Goal: Information Seeking & Learning: Compare options

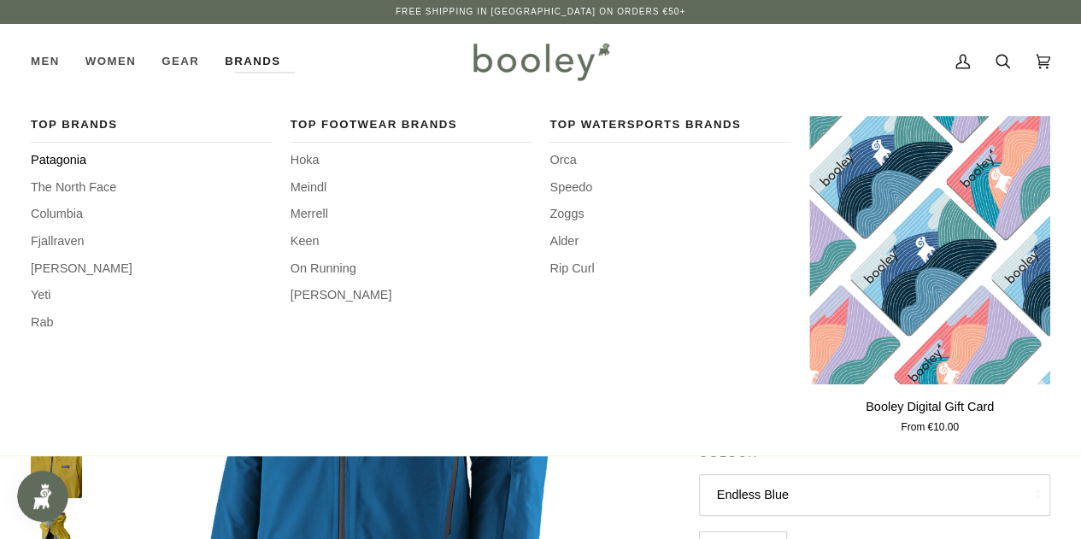
click at [78, 158] on span "Patagonia" at bounding box center [151, 160] width 241 height 19
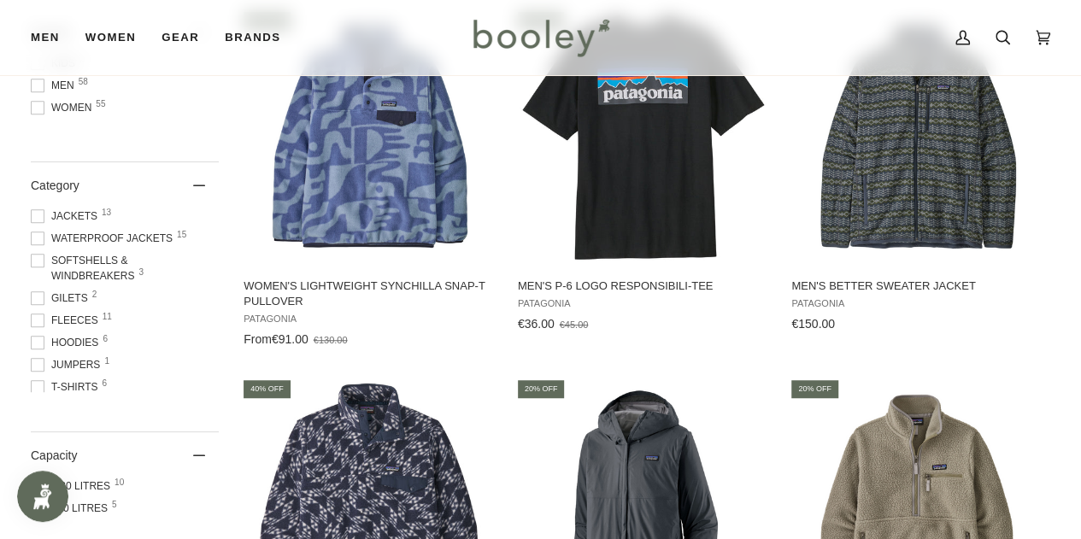
scroll to position [729, 0]
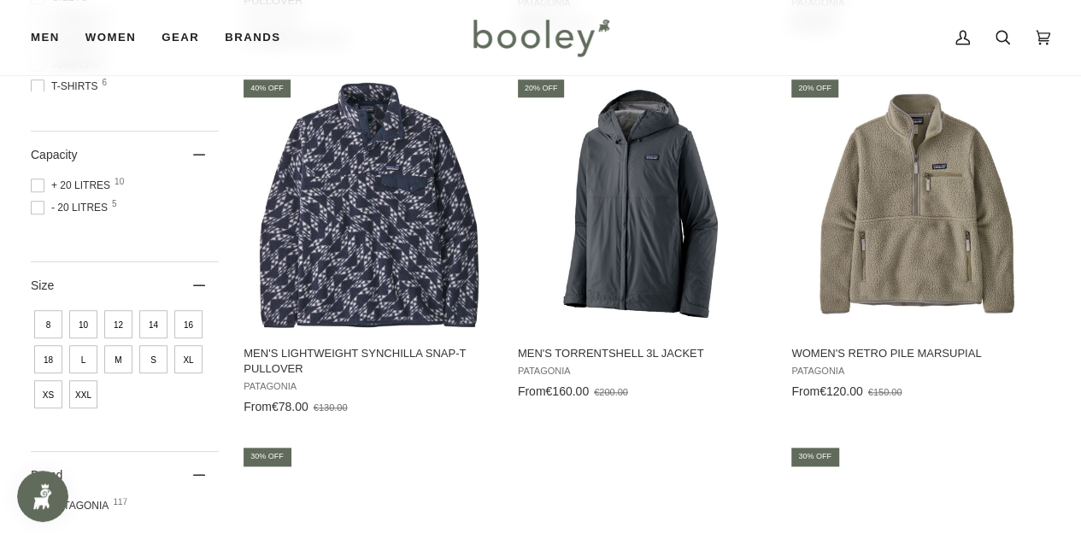
click at [189, 359] on span "XL" at bounding box center [188, 359] width 28 height 28
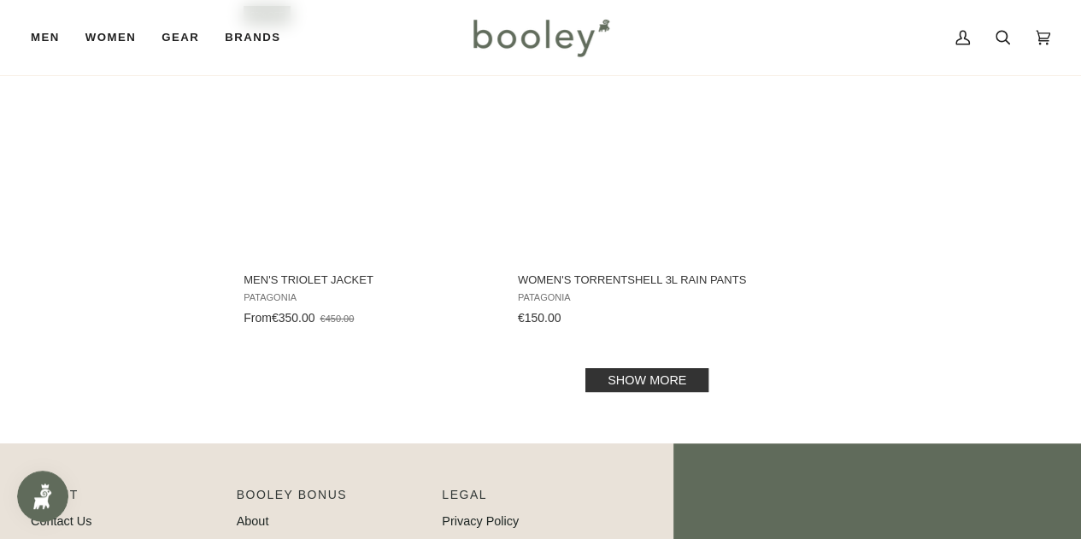
scroll to position [2579, 0]
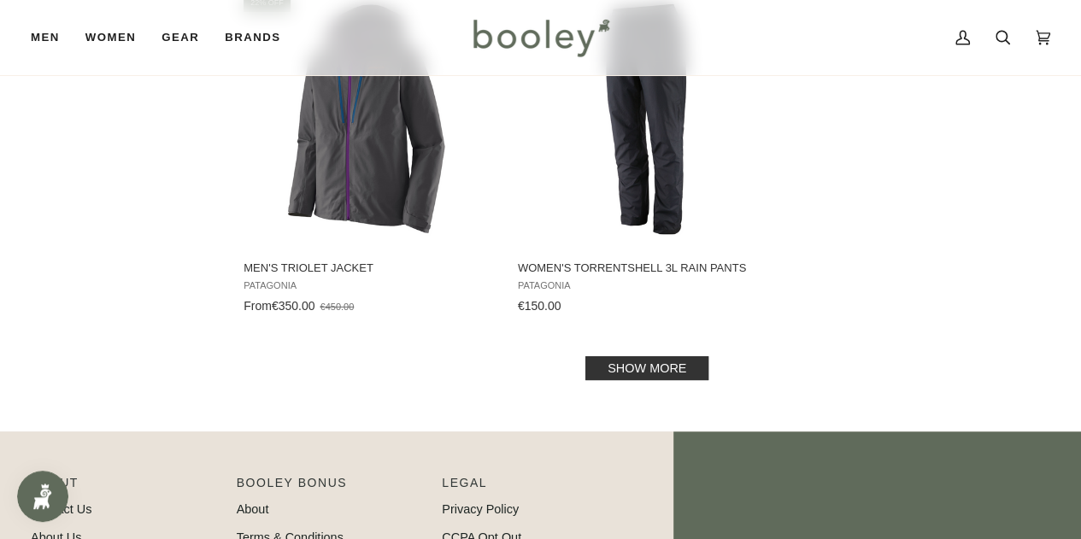
click at [644, 366] on link "Show more" at bounding box center [646, 368] width 123 height 24
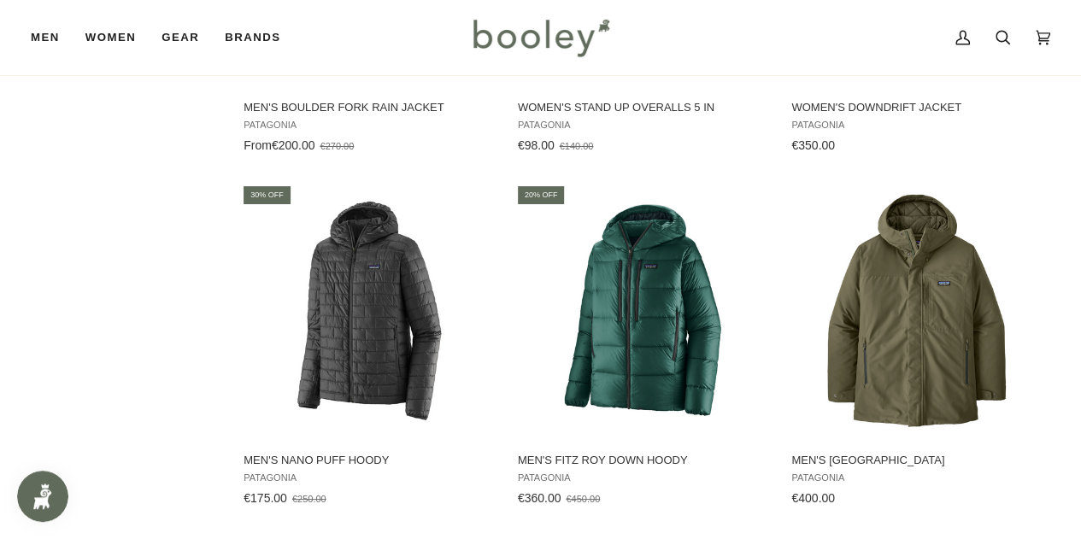
scroll to position [3087, 0]
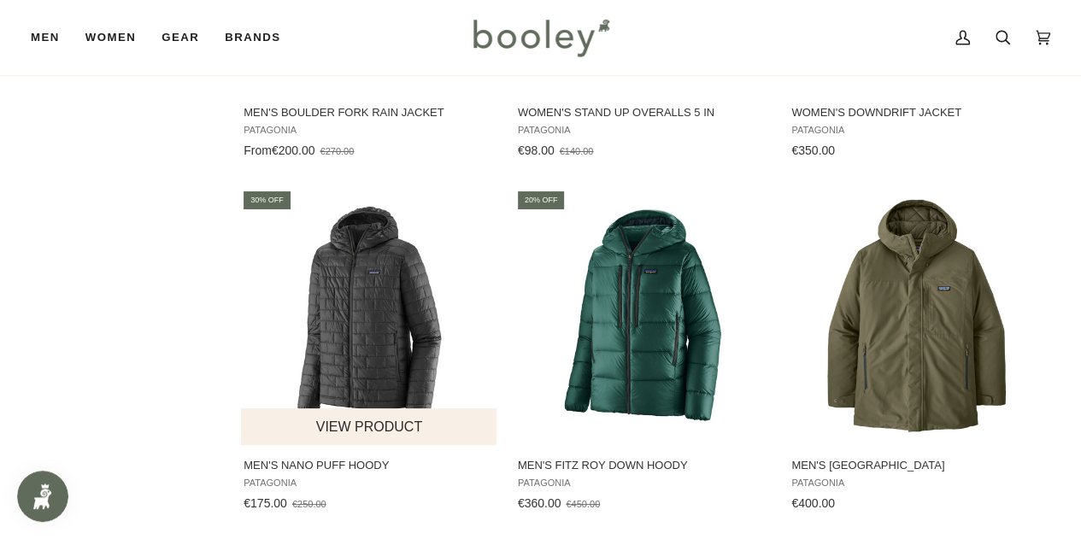
click at [363, 326] on img "Men's Nano Puff Hoody" at bounding box center [370, 317] width 256 height 256
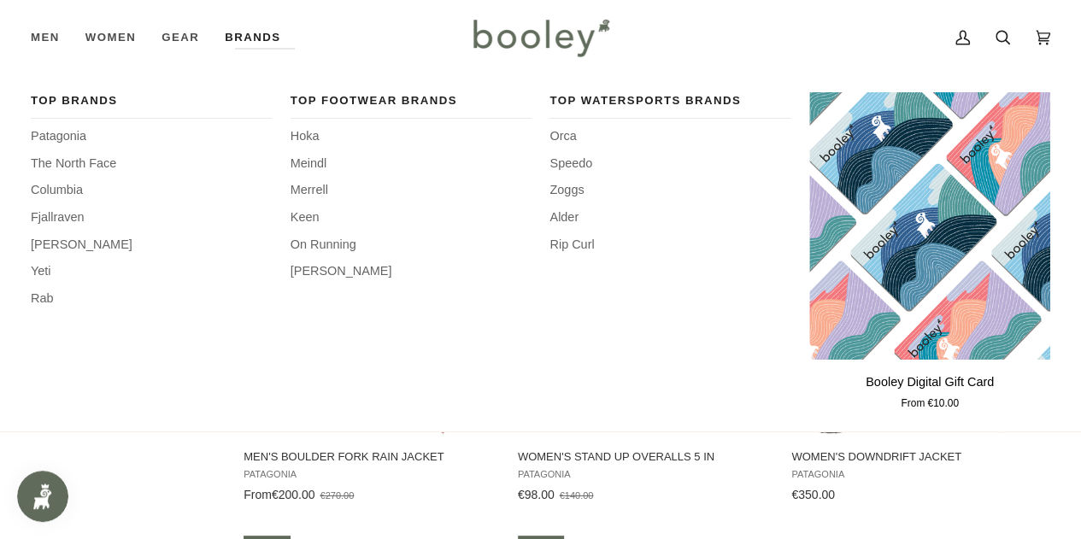
scroll to position [2742, 0]
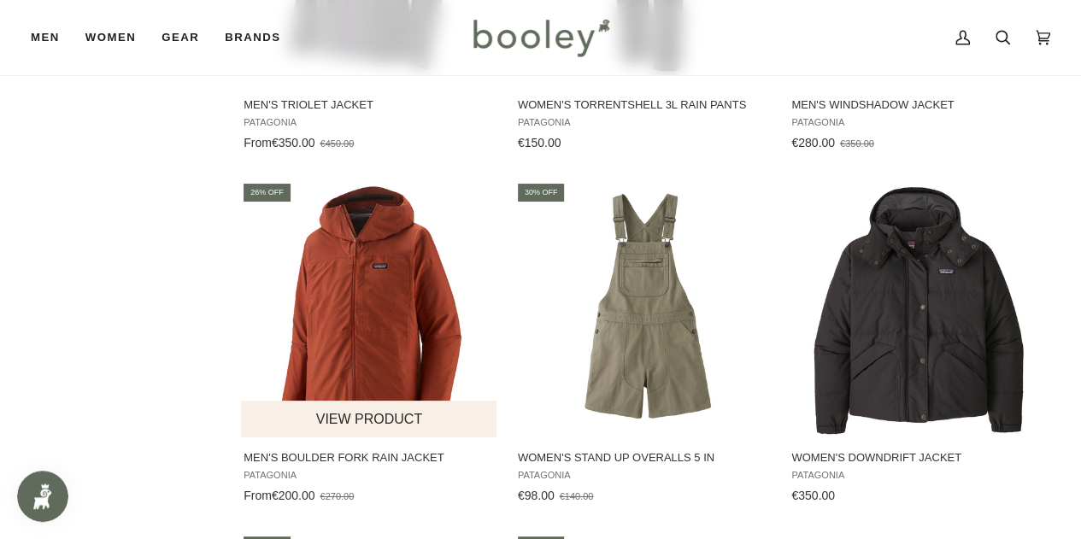
click at [421, 302] on img "Men's Boulder Fork Rain Jacket" at bounding box center [370, 309] width 256 height 256
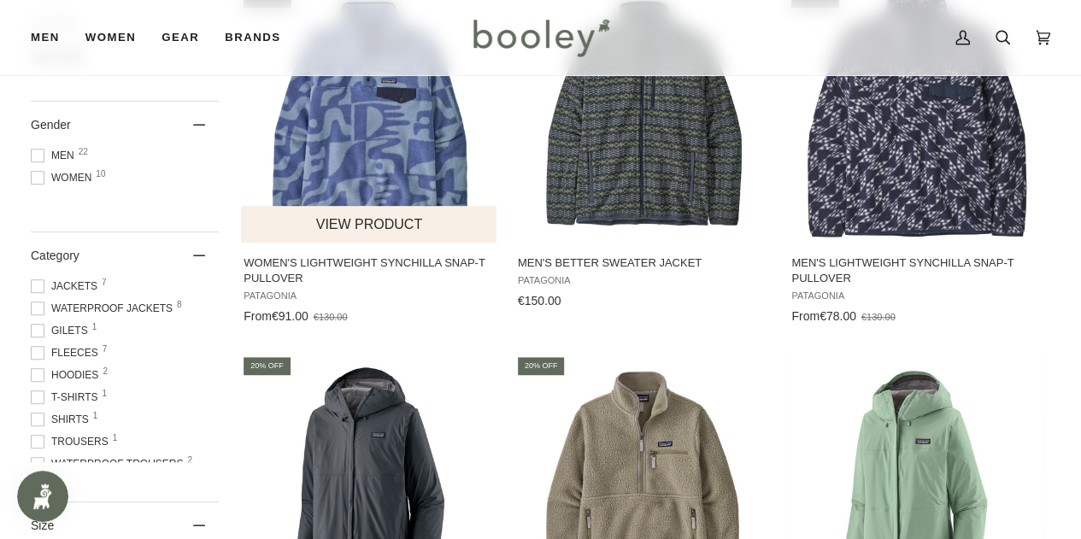
scroll to position [0, 0]
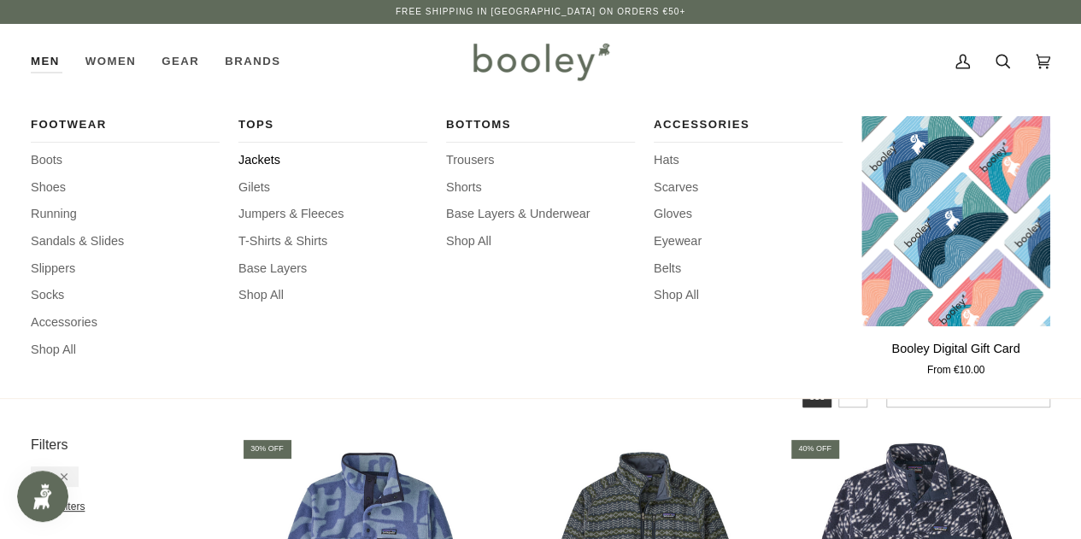
click at [270, 160] on span "Jackets" at bounding box center [332, 160] width 189 height 19
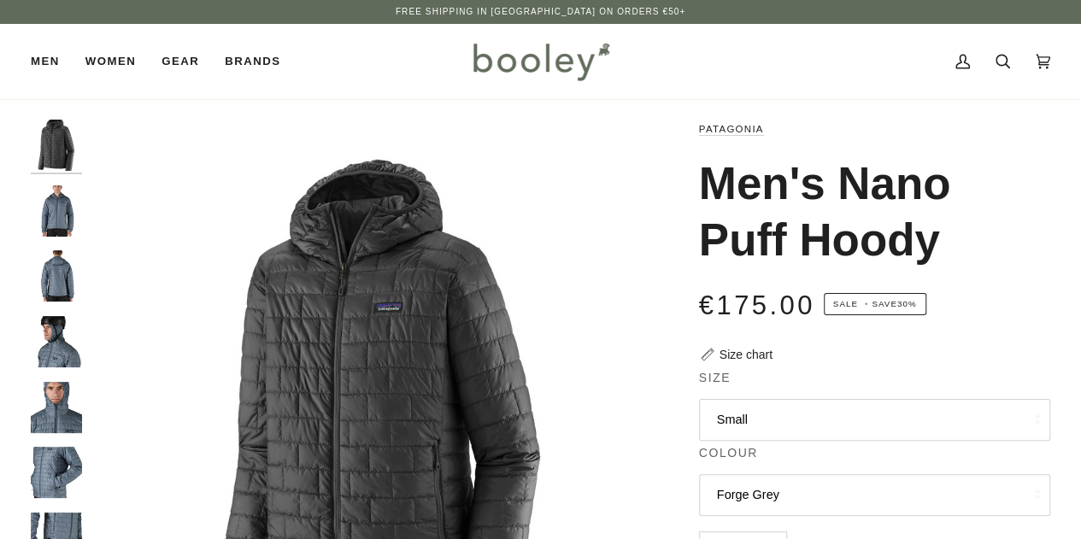
click at [850, 413] on button "Small" at bounding box center [874, 420] width 351 height 42
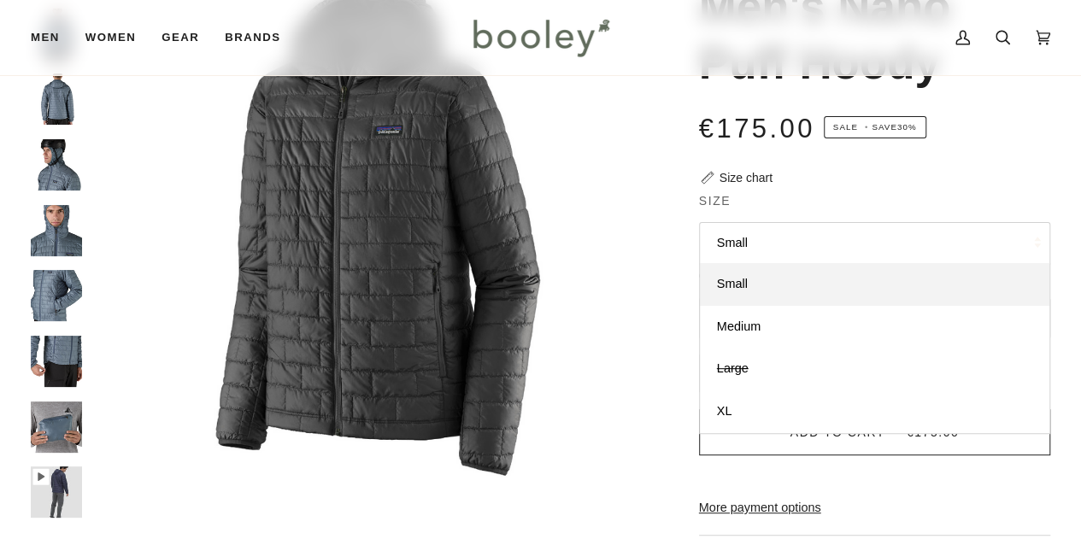
scroll to position [184, 0]
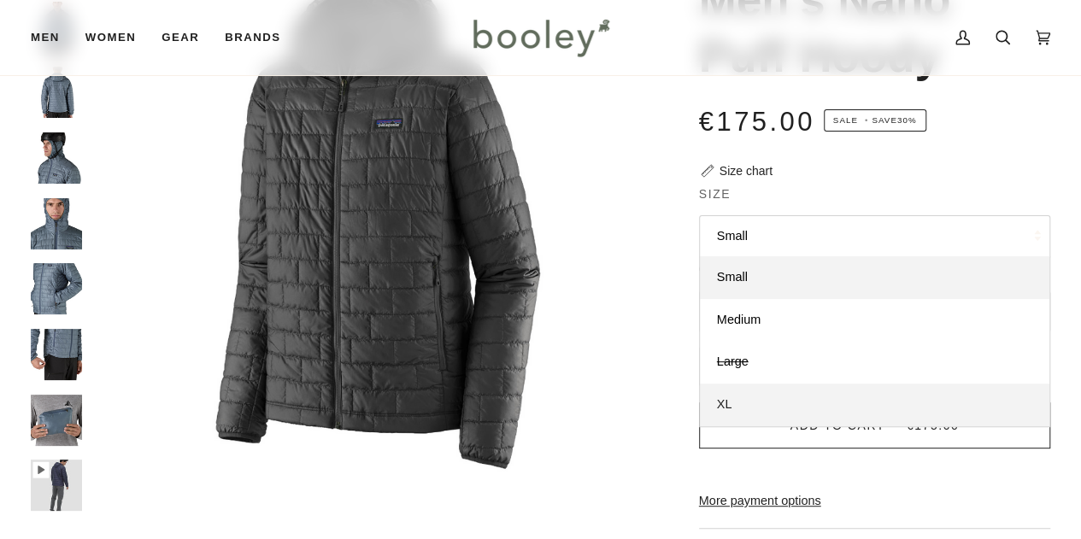
click at [726, 411] on link "XL" at bounding box center [875, 405] width 350 height 43
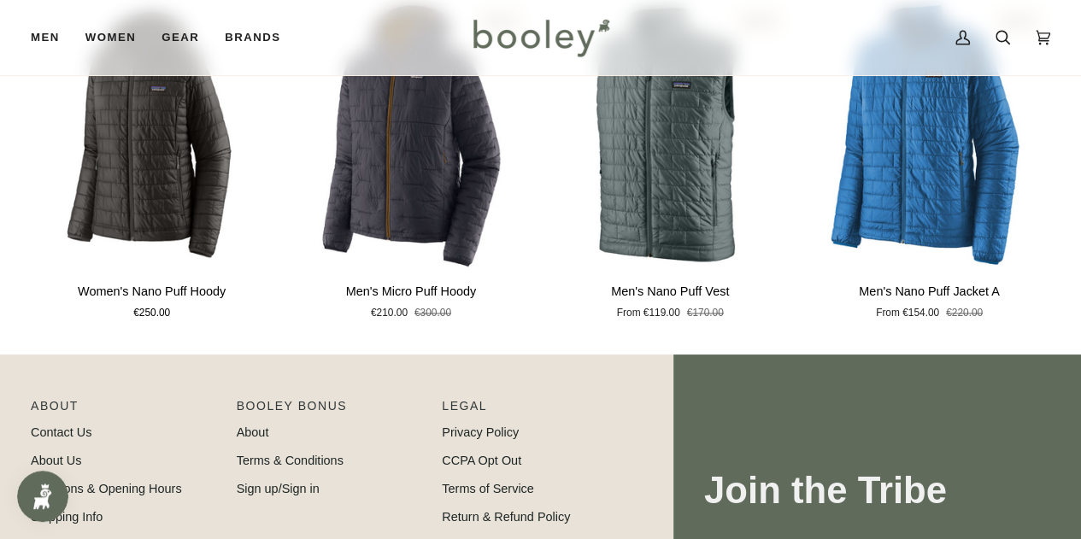
scroll to position [1158, 0]
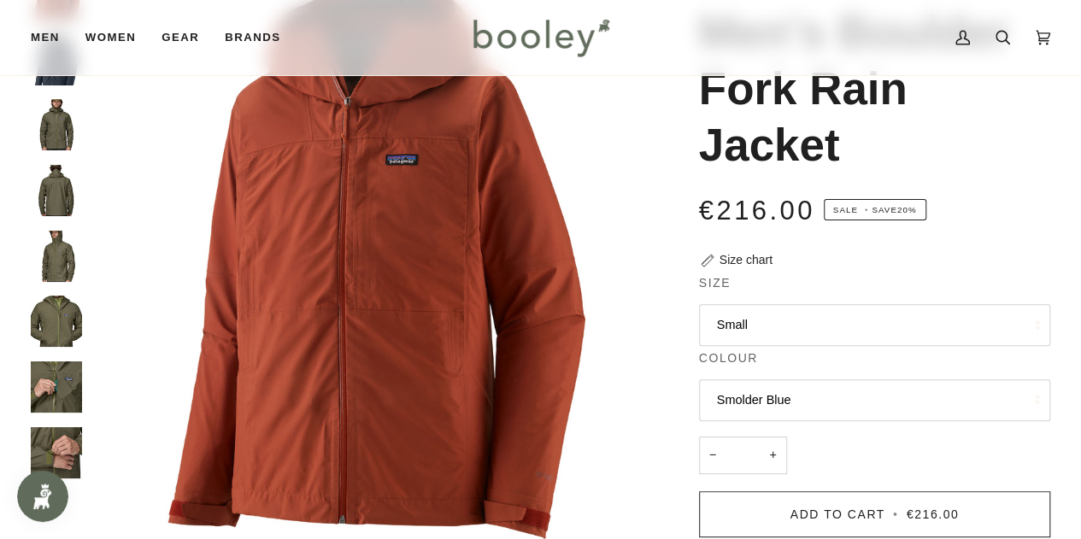
click at [990, 347] on fieldset "Size Small XS Small Medium Large XL" at bounding box center [874, 311] width 351 height 75
click at [897, 327] on button "Small" at bounding box center [874, 325] width 351 height 42
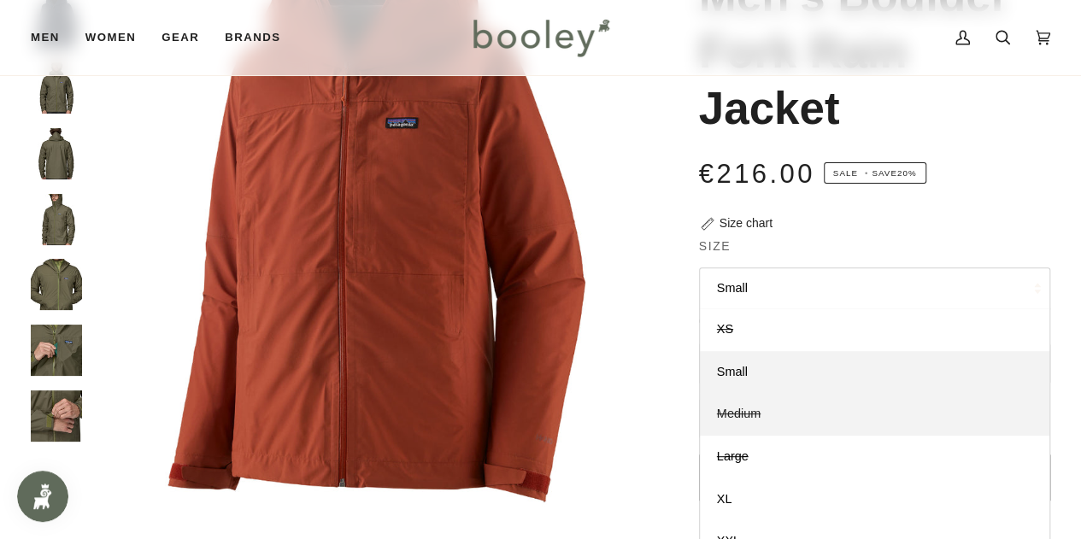
scroll to position [194, 0]
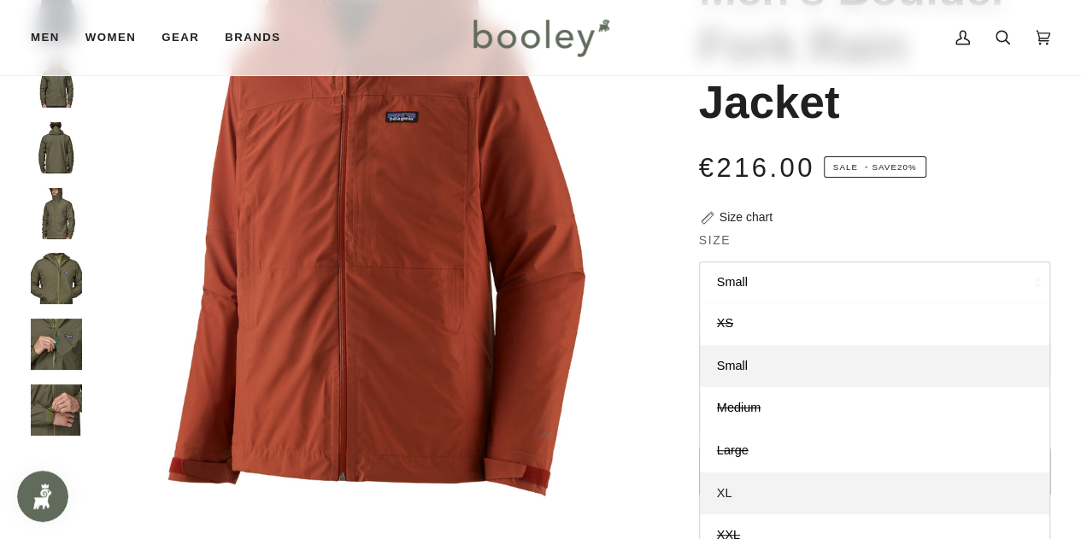
click at [733, 482] on link "XL" at bounding box center [875, 494] width 350 height 43
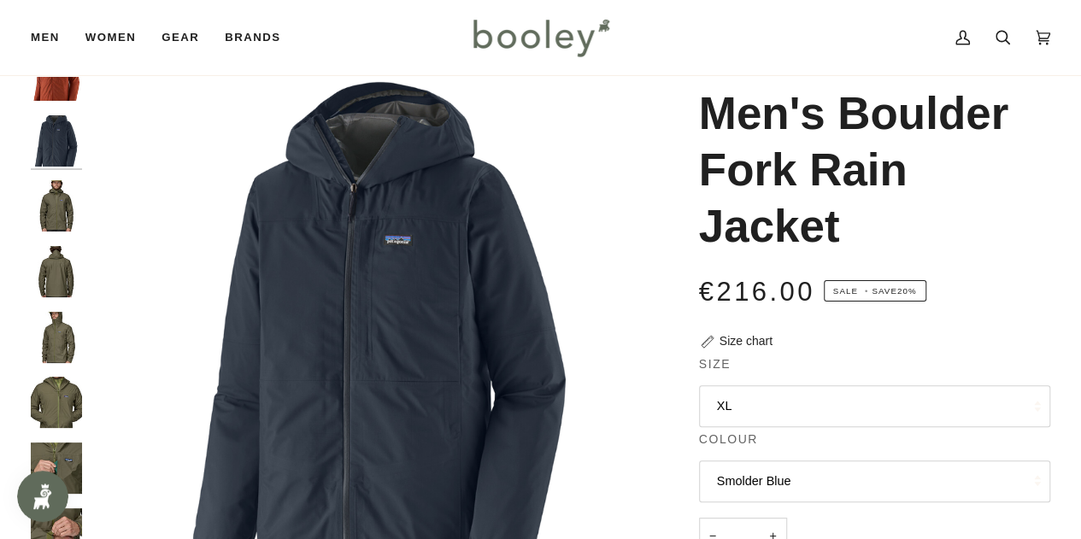
scroll to position [72, 0]
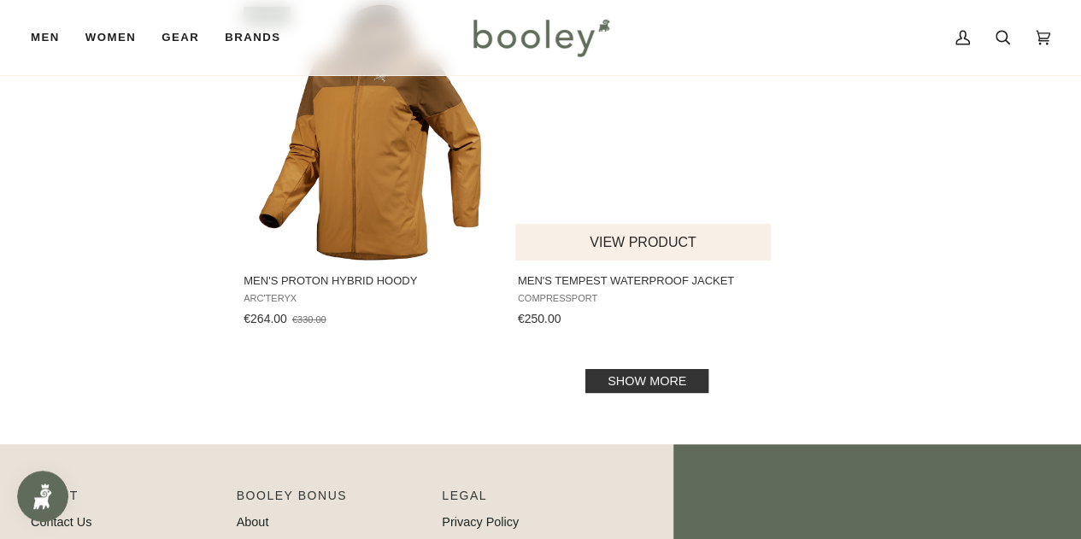
scroll to position [2421, 0]
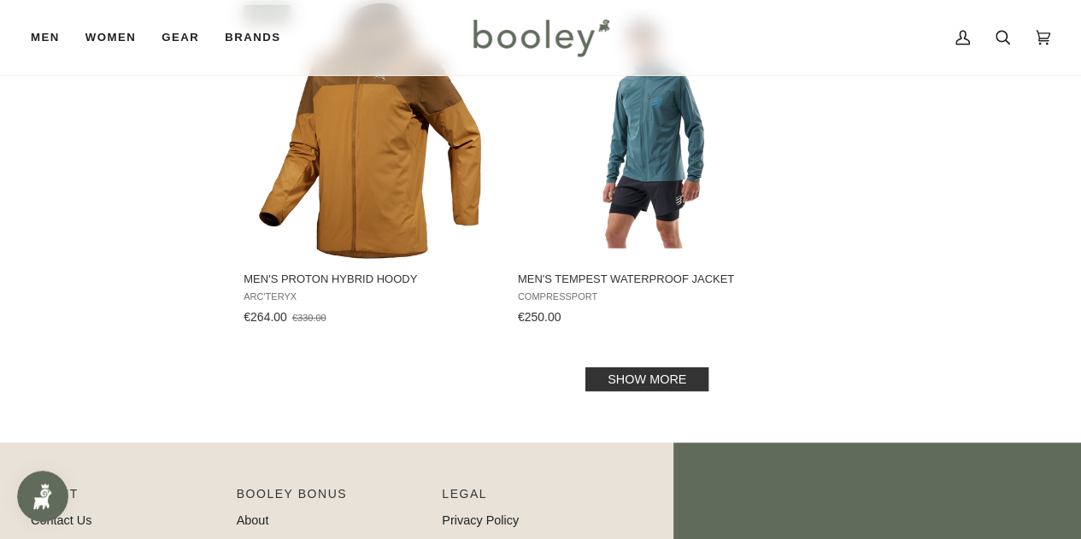
click at [644, 388] on link "Show more" at bounding box center [646, 380] width 123 height 24
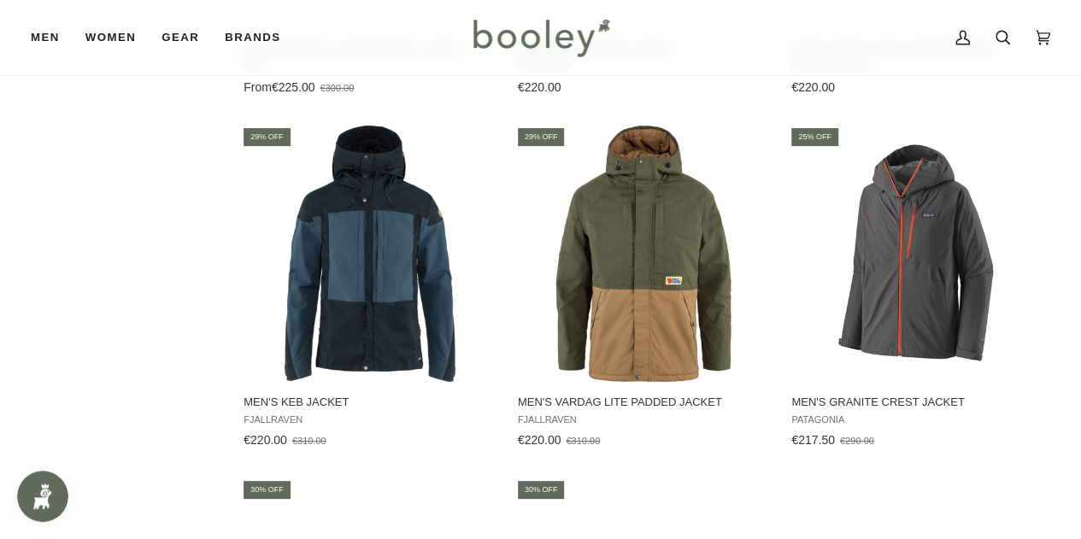
scroll to position [2998, 0]
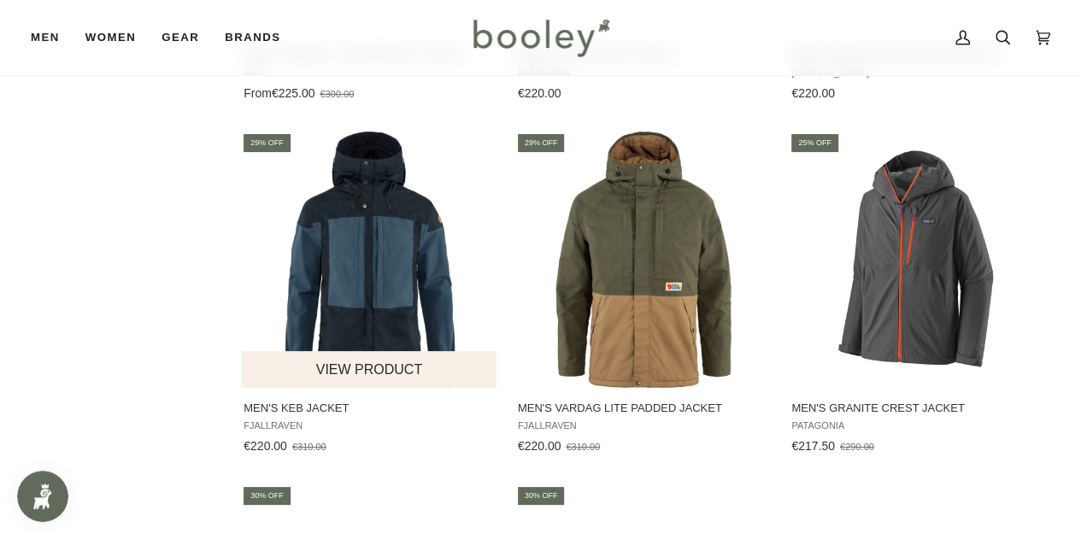
click at [390, 284] on img "Men's Keb Jacket" at bounding box center [370, 260] width 256 height 256
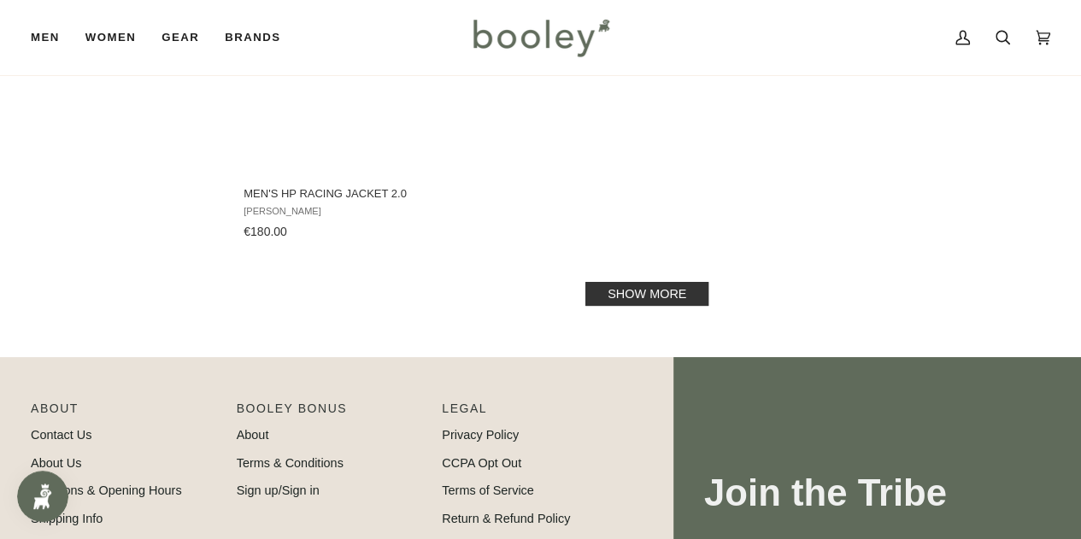
scroll to position [4980, 0]
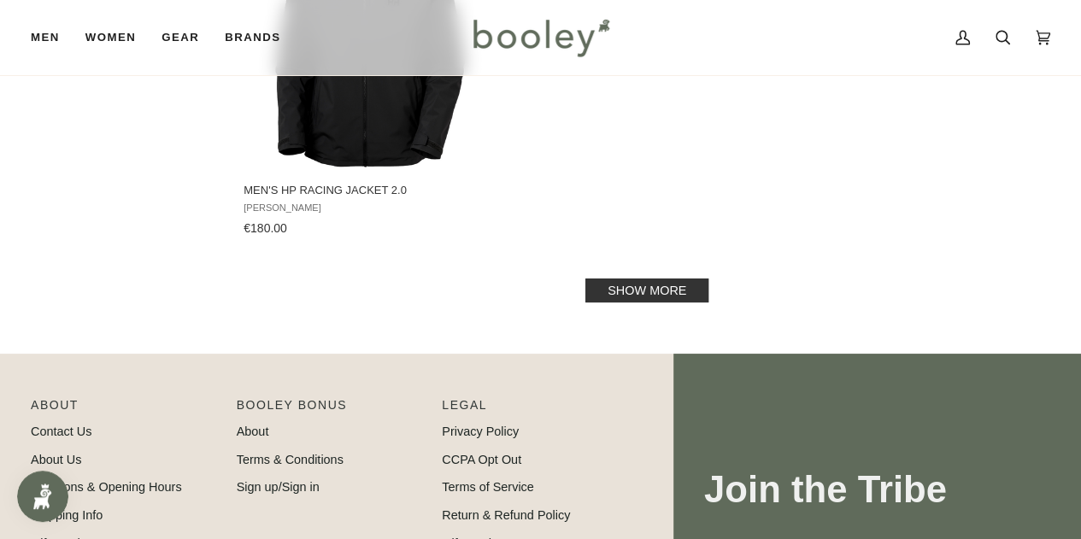
click at [642, 287] on link "Show more" at bounding box center [646, 291] width 123 height 24
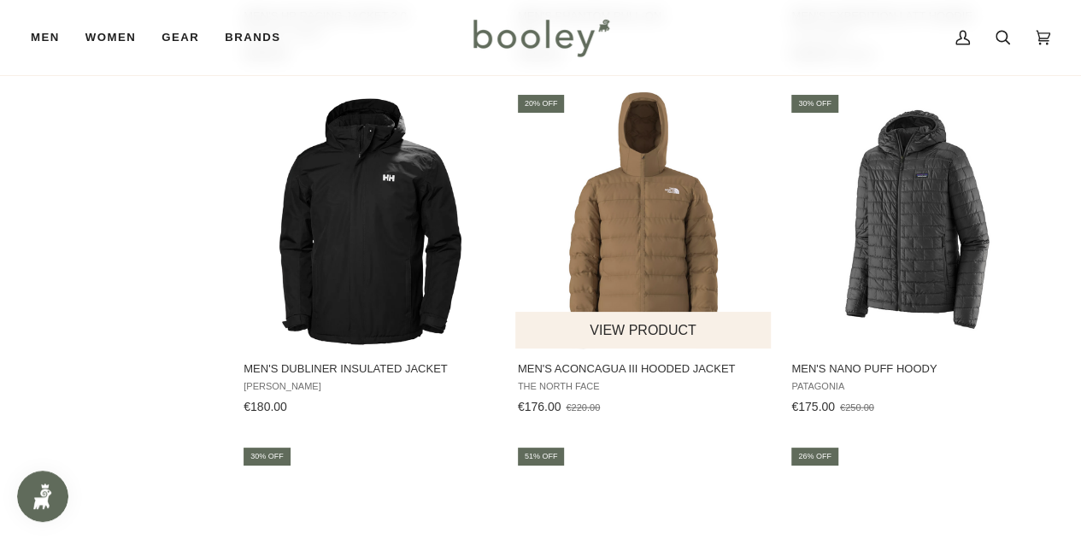
scroll to position [5158, 0]
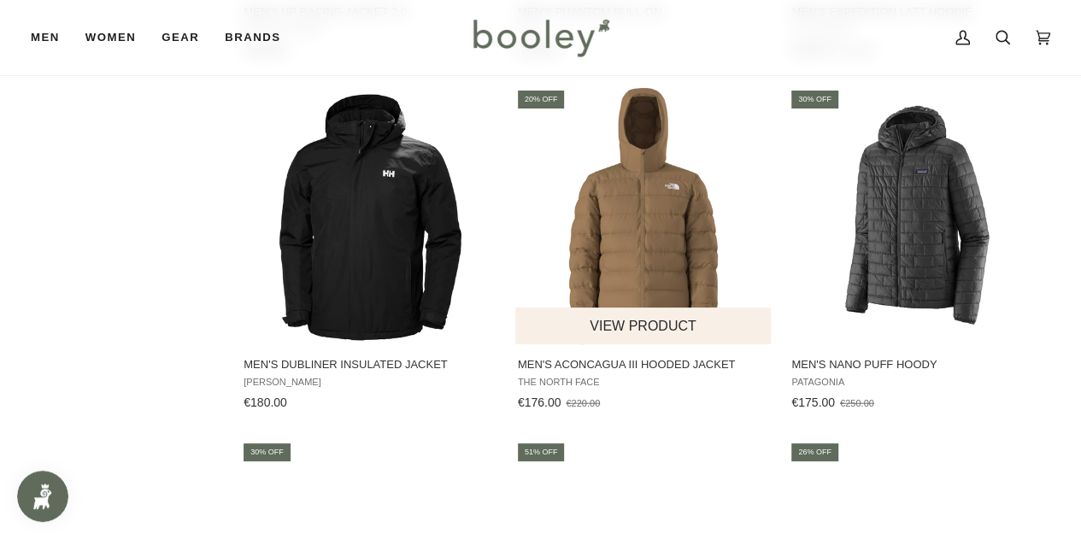
click at [602, 240] on img "Men's Aconcagua III Hooded Jacket" at bounding box center [643, 216] width 256 height 256
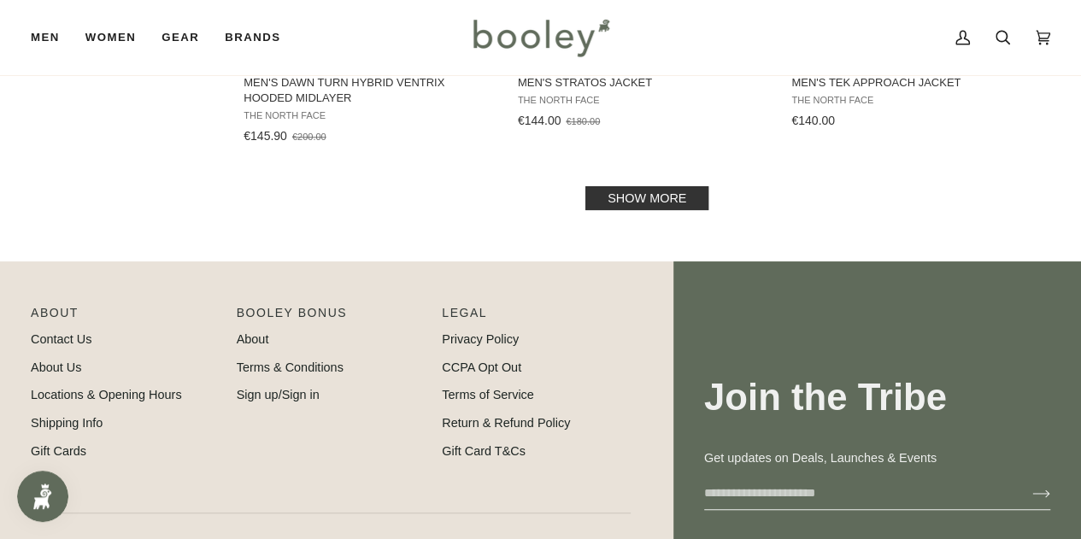
scroll to position [7229, 0]
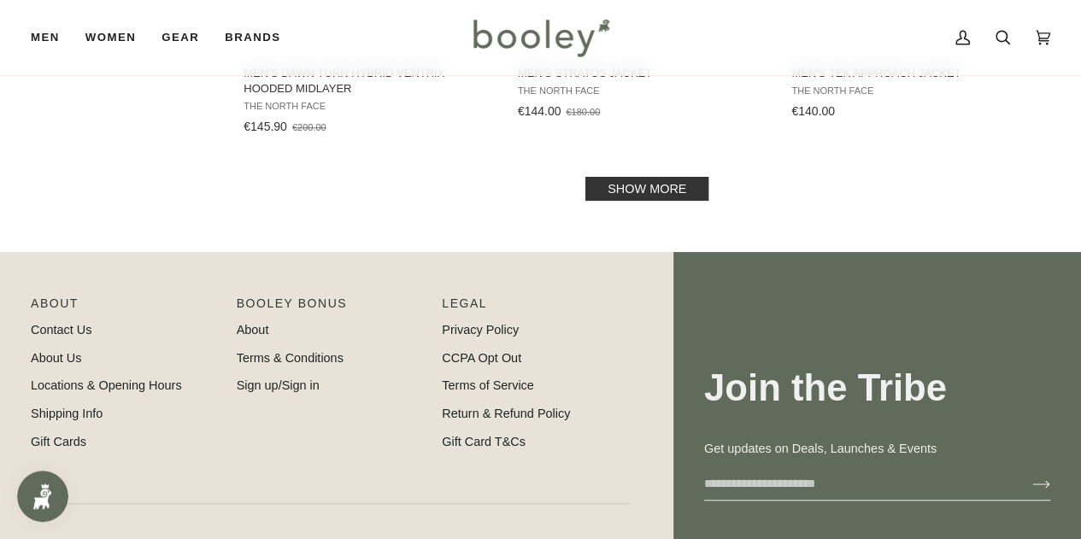
click at [648, 191] on link "Show more" at bounding box center [646, 189] width 123 height 24
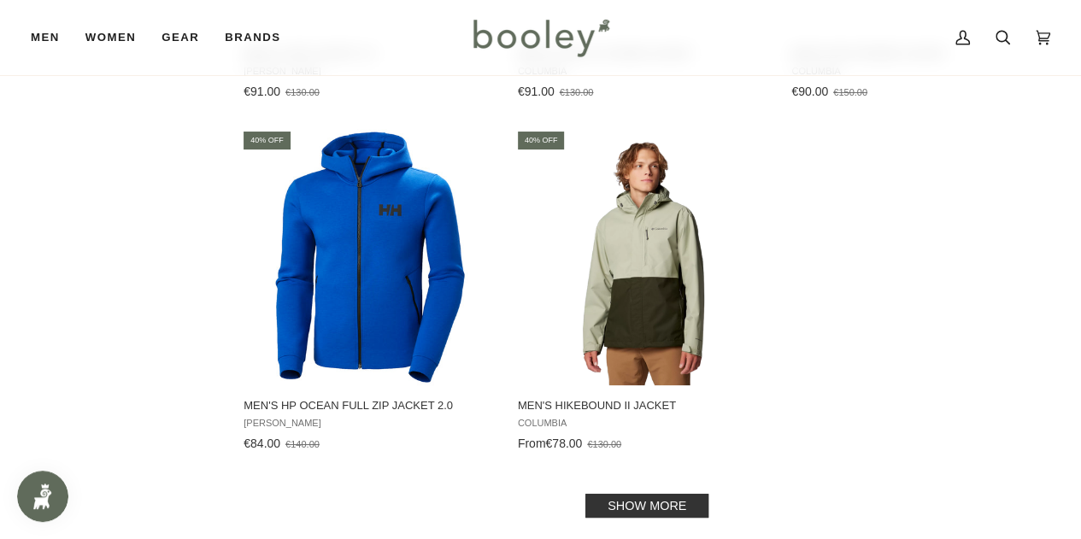
scroll to position [9414, 0]
click at [644, 503] on link "Show more" at bounding box center [646, 505] width 123 height 24
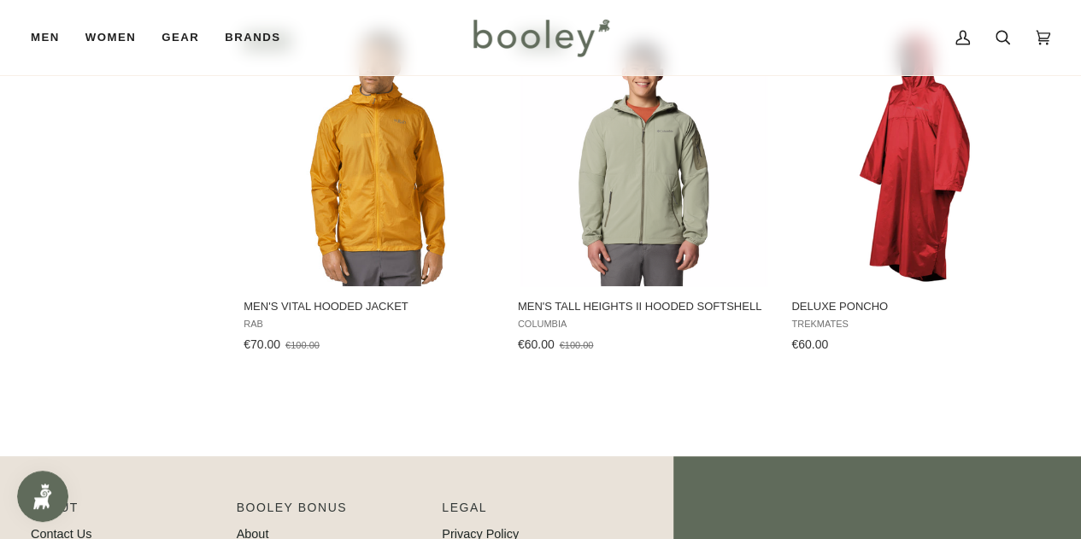
scroll to position [9866, 0]
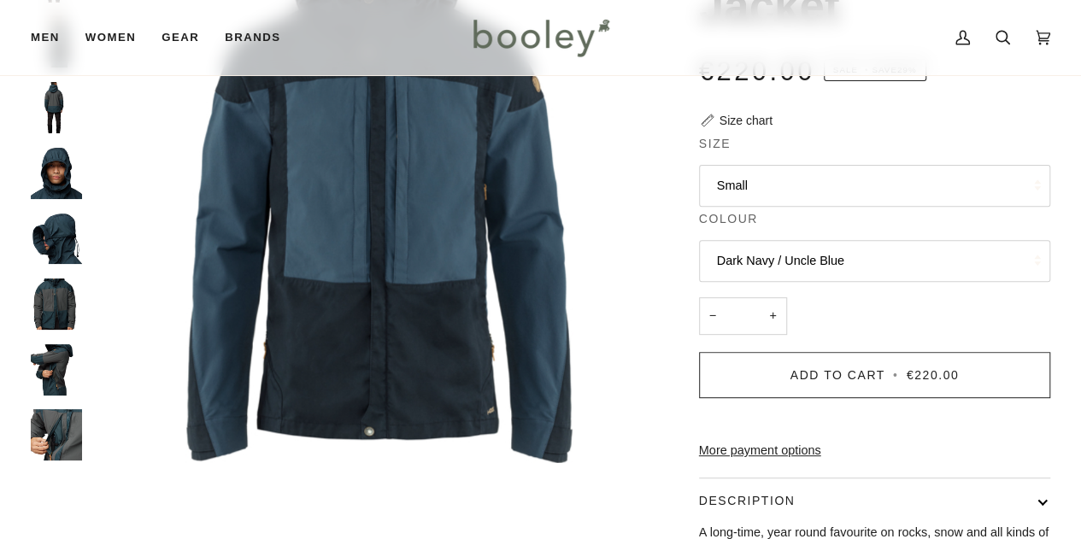
scroll to position [235, 0]
click at [857, 193] on button "Small" at bounding box center [874, 185] width 351 height 42
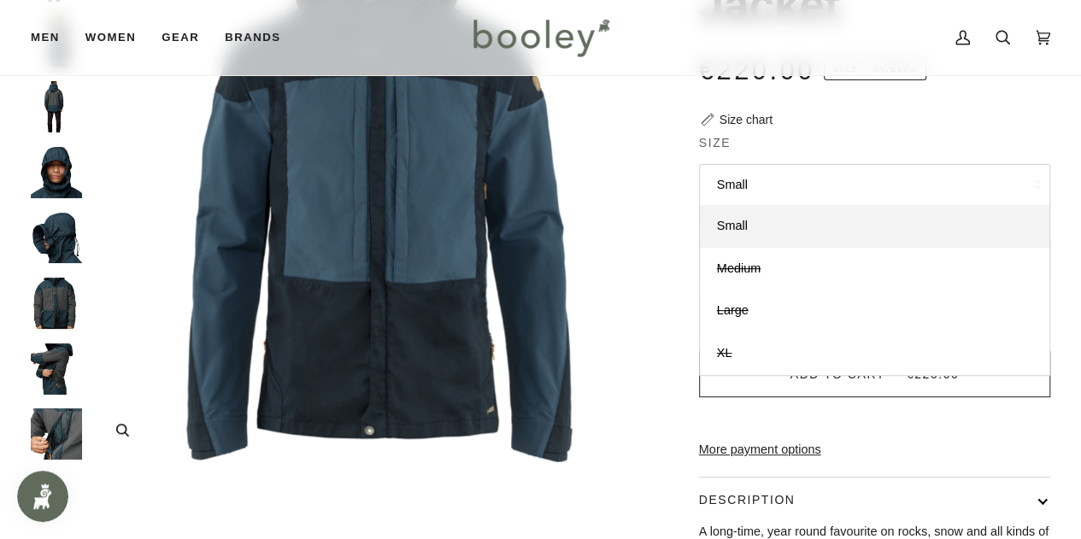
scroll to position [0, 0]
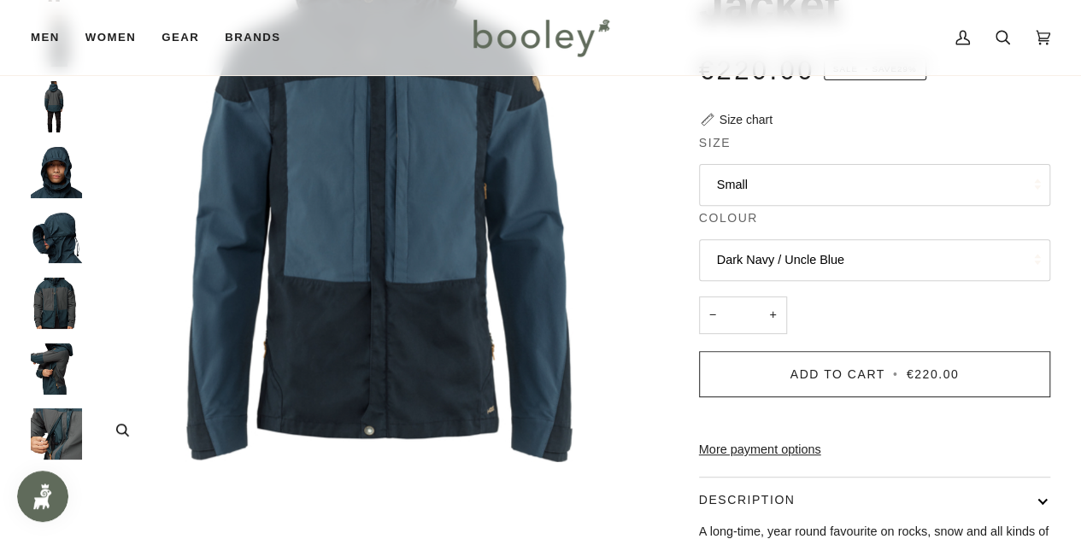
click at [517, 367] on img "Fjallraven Men's Keb Jacket Dark Navy / Uncle Blue - Booley Galway" at bounding box center [380, 174] width 578 height 578
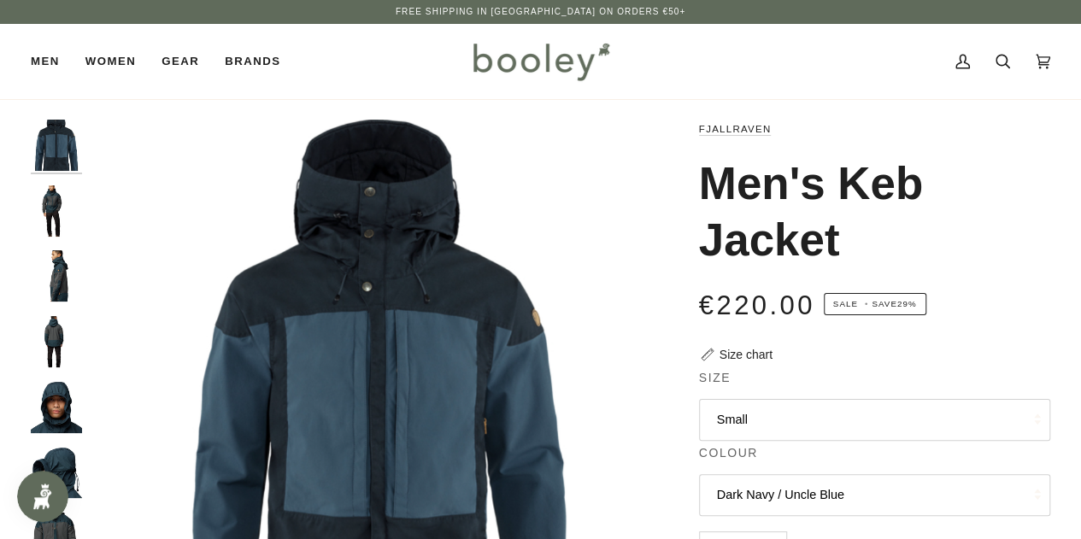
click at [54, 226] on img "Fjallraven Men's Keb Jacket - Booley Galway" at bounding box center [56, 210] width 51 height 51
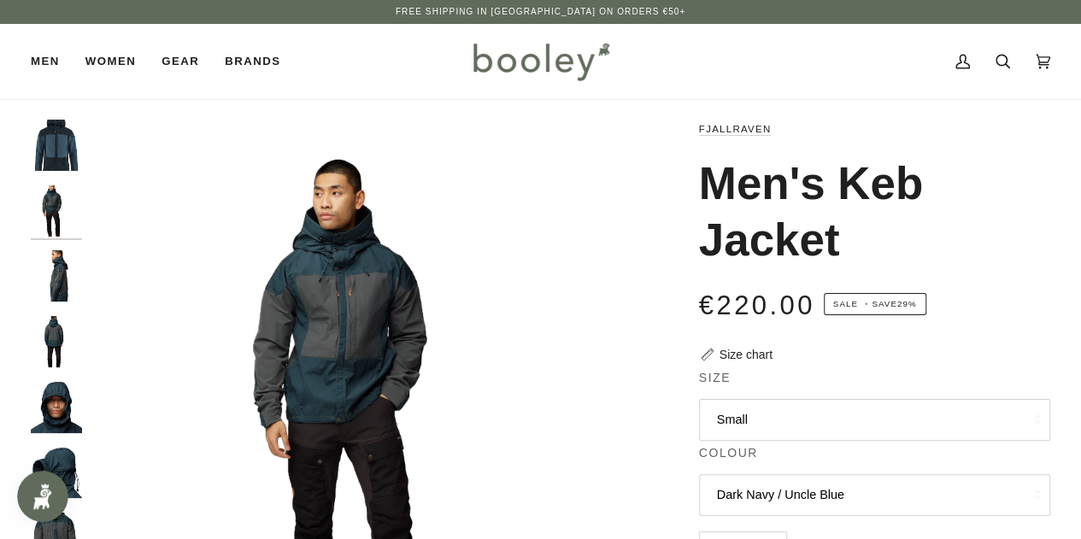
click at [55, 297] on img "Fjallraven Men's Keb Jacket - Booley Galway" at bounding box center [56, 275] width 51 height 51
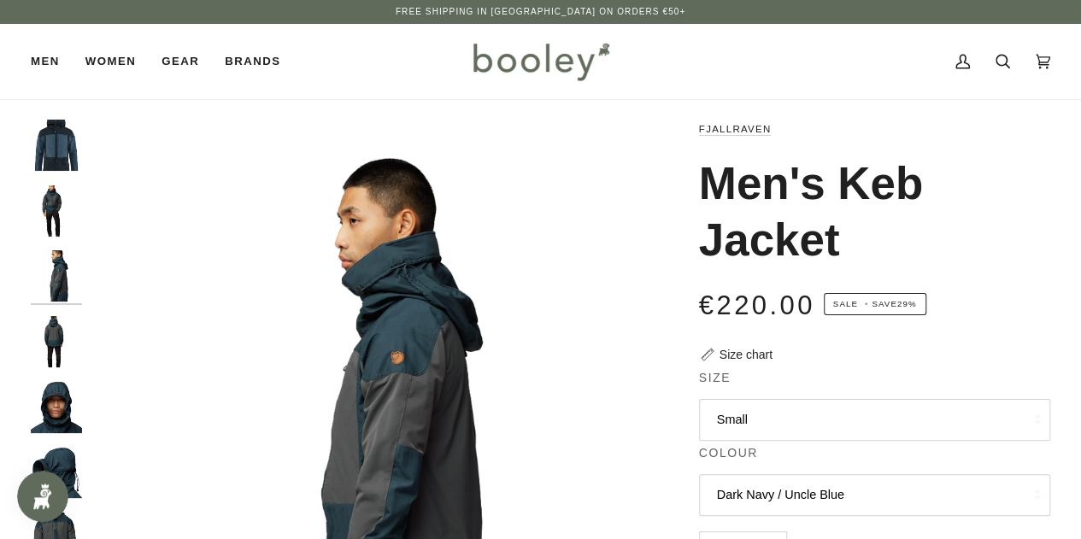
click at [60, 356] on img "Fjallraven Men's Keb Jacket - Booley Galway" at bounding box center [56, 341] width 51 height 51
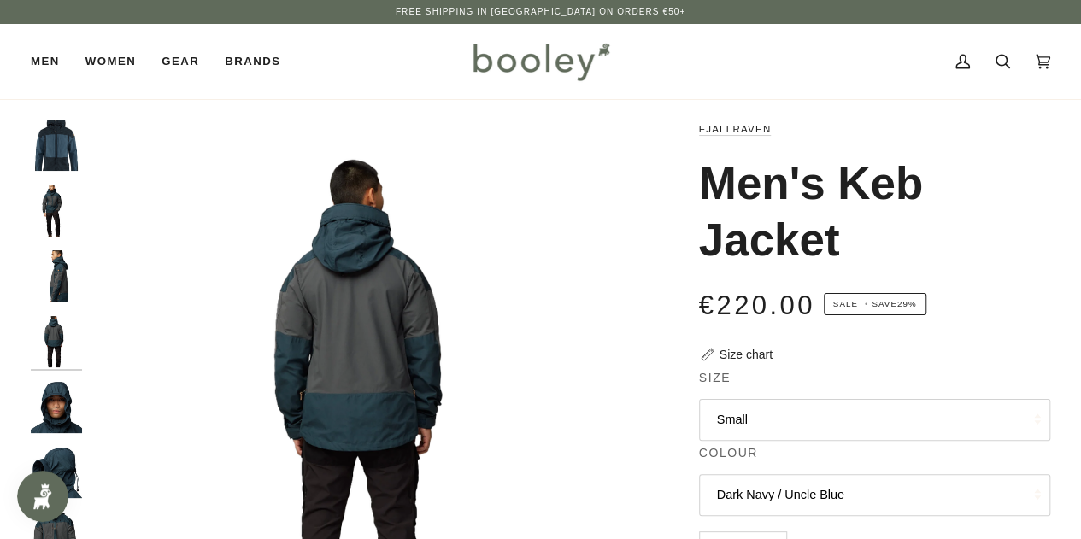
click at [58, 415] on img "Fjallraven Men's Keb Jacket - Booley Galway" at bounding box center [56, 407] width 51 height 51
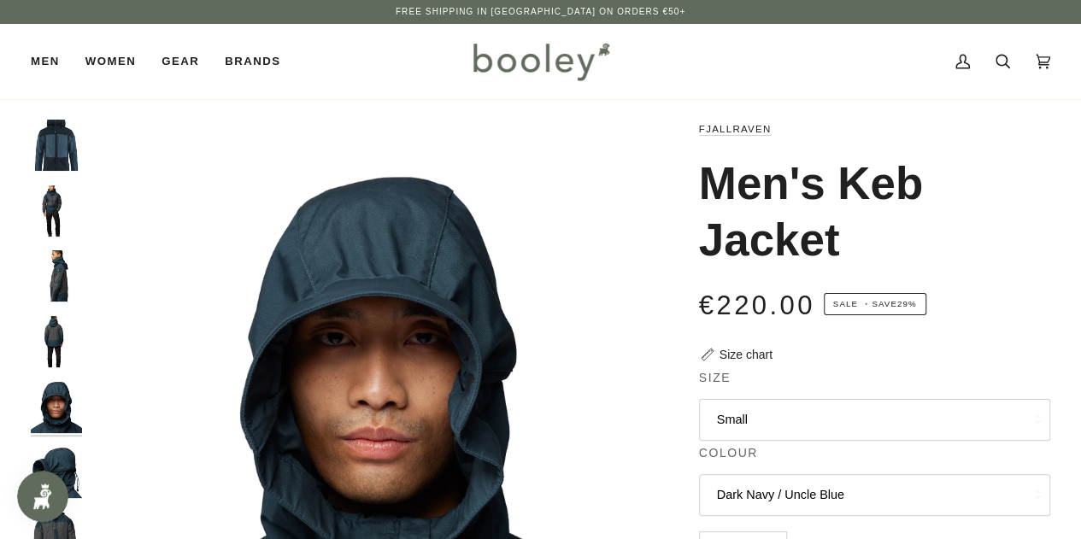
click at [81, 460] on img "Fjallraven Men's Keb Jacket - Booley Galway" at bounding box center [56, 472] width 51 height 51
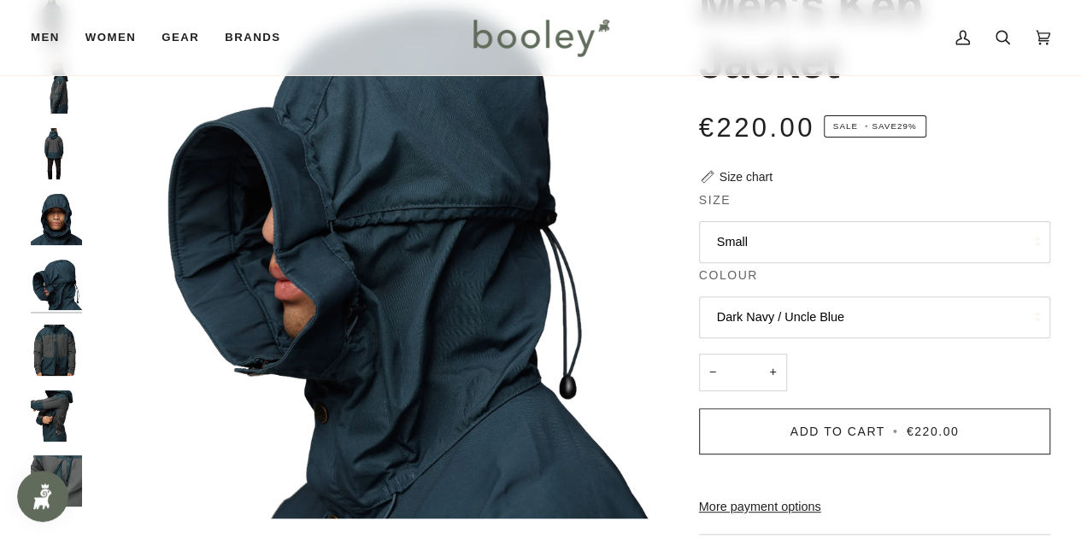
scroll to position [181, 0]
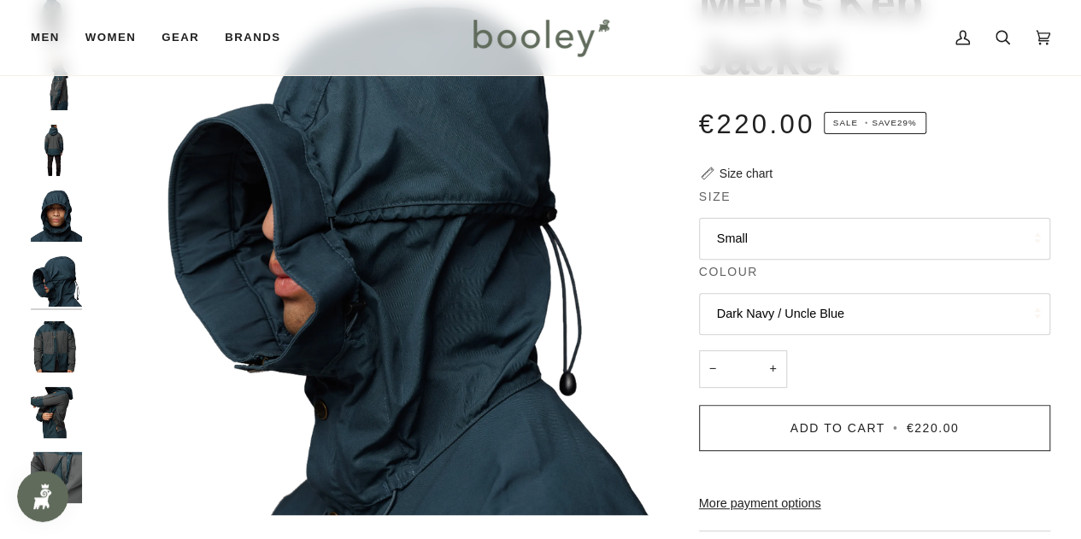
click at [75, 420] on img "Fjallraven Men's Keb Jacket - Booley Galway" at bounding box center [56, 412] width 51 height 51
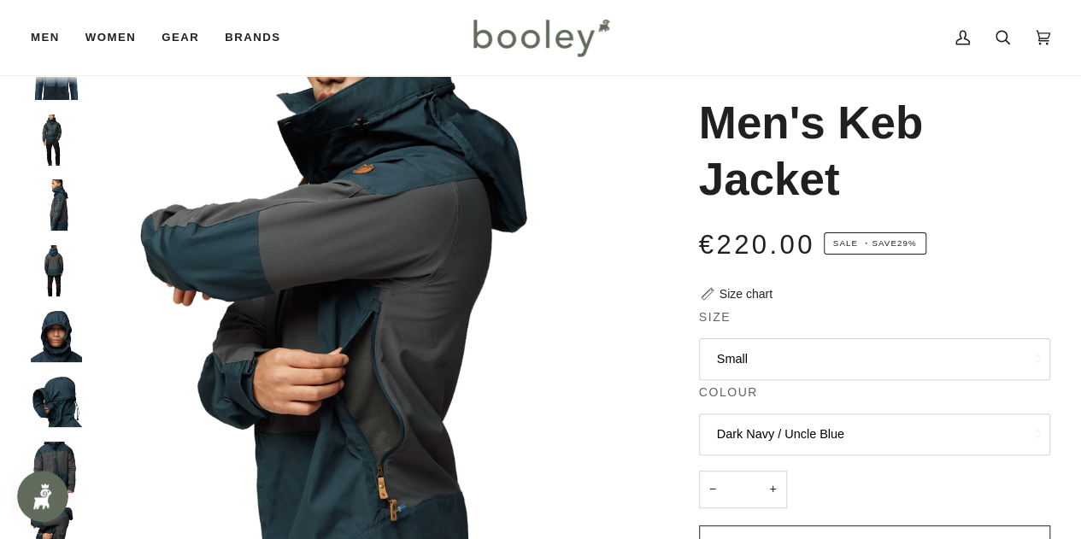
scroll to position [0, 0]
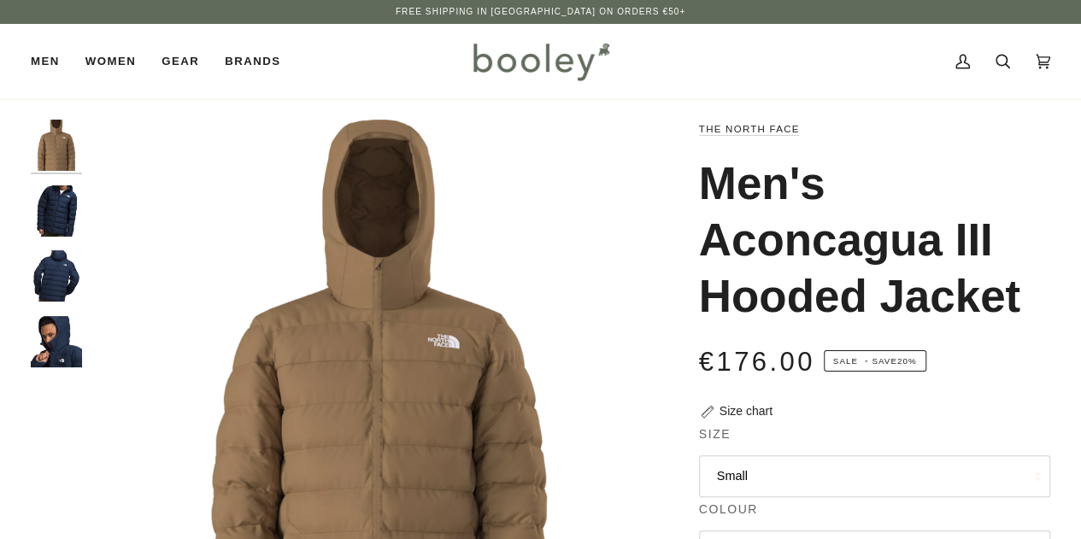
click at [68, 278] on img "The North Face Men's Aconcagua III Hooded Down Jacket - Booley Galway" at bounding box center [56, 275] width 51 height 51
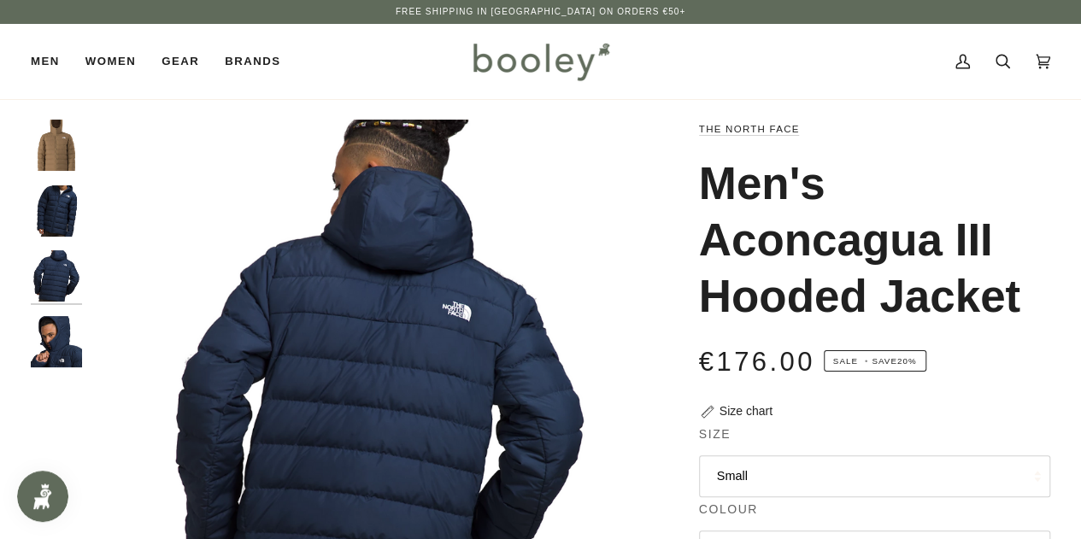
click at [72, 341] on img "The North Face Men's Aconcagua III Hooded Down Jacket - Booley Galway" at bounding box center [56, 341] width 51 height 51
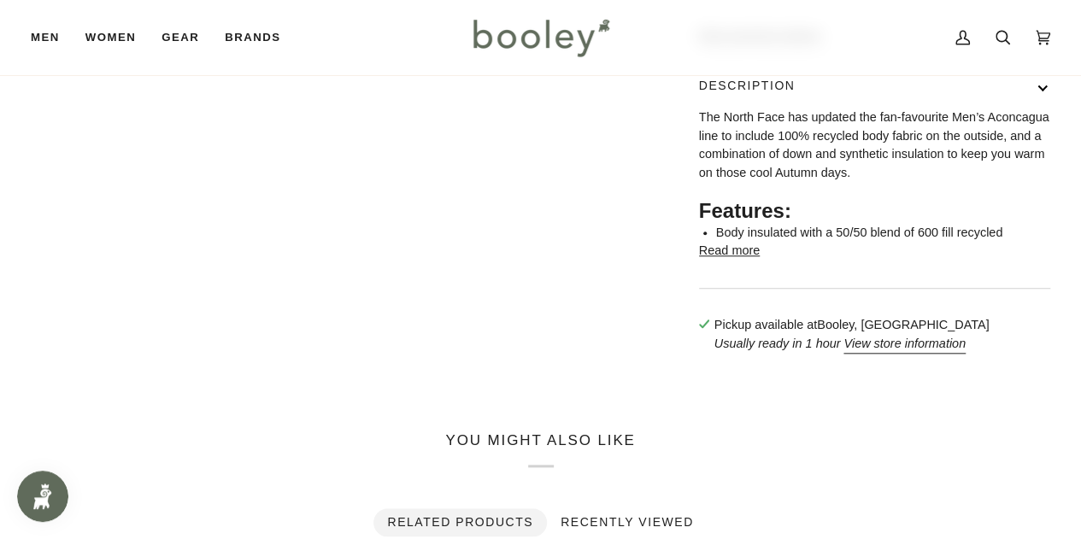
scroll to position [709, 0]
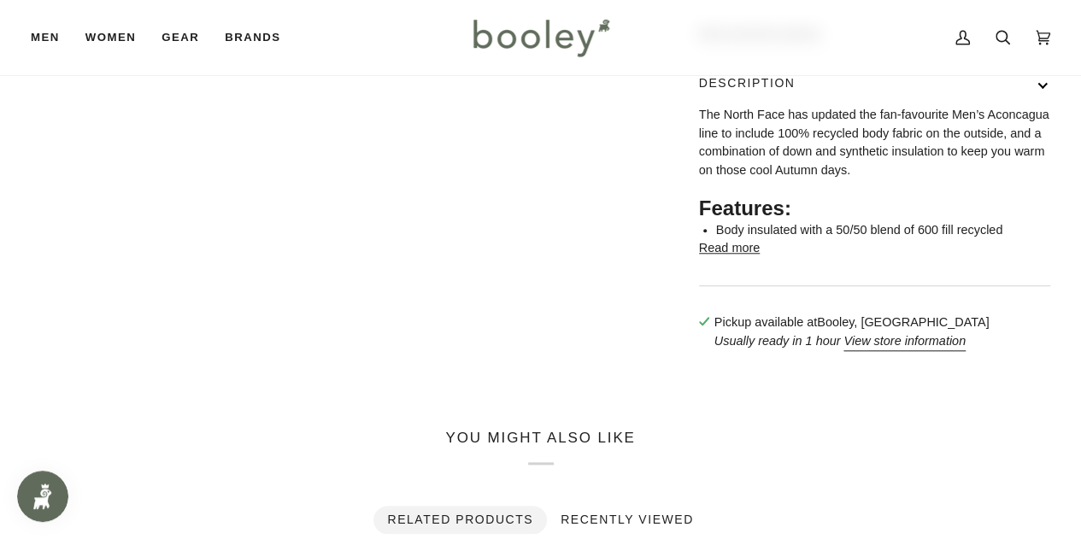
click at [730, 258] on button "Read more" at bounding box center [729, 248] width 61 height 19
